Goal: Transaction & Acquisition: Download file/media

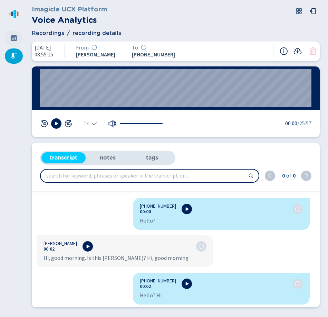
click at [14, 38] on icon at bounding box center [14, 38] width 6 height 6
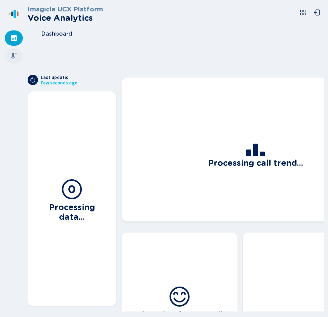
click at [13, 56] on icon at bounding box center [14, 56] width 6 height 6
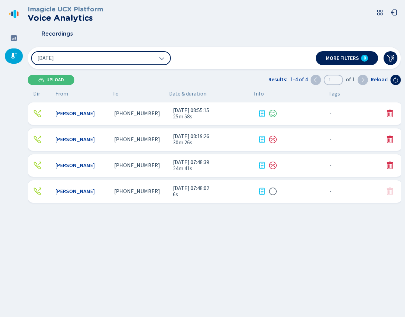
click at [77, 138] on span "[PERSON_NAME]" at bounding box center [74, 139] width 39 height 6
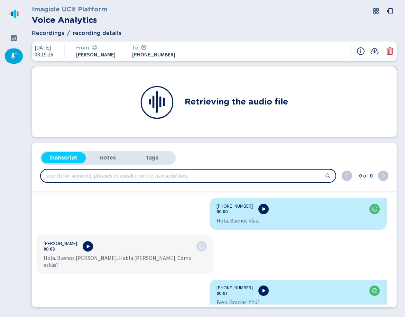
click at [328, 53] on icon at bounding box center [375, 51] width 8 height 6
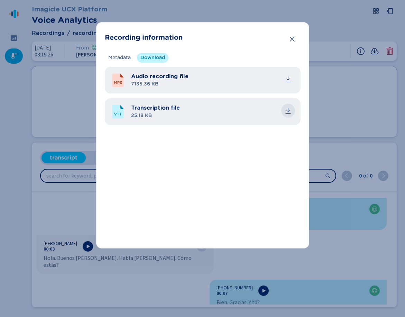
click at [288, 108] on icon "common.download" at bounding box center [287, 110] width 3 height 4
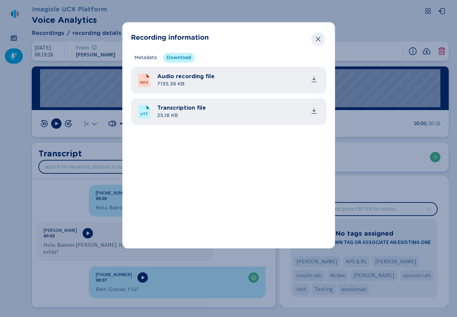
click at [316, 42] on icon "Close" at bounding box center [318, 39] width 7 height 7
